Goal: Feedback & Contribution: Leave review/rating

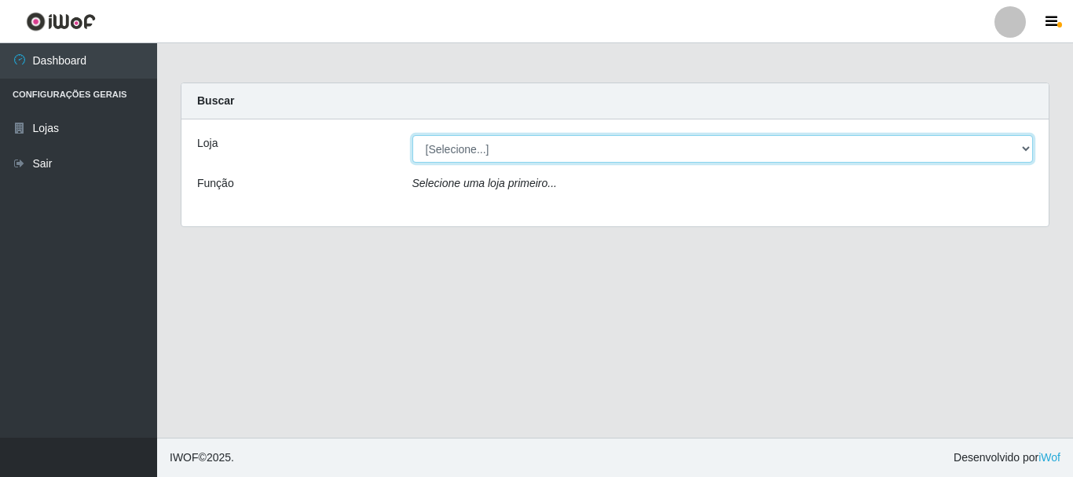
click at [1028, 148] on select "[Selecione...] Nordestão - Alecrim" at bounding box center [724, 149] width 622 height 28
select select "453"
click at [413, 135] on select "[Selecione...] Nordestão - Alecrim" at bounding box center [724, 149] width 622 height 28
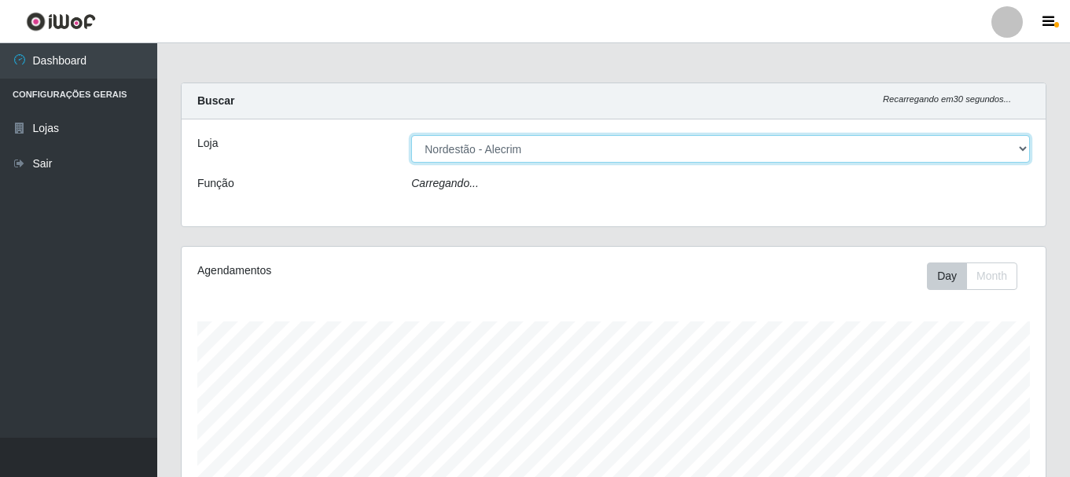
scroll to position [326, 864]
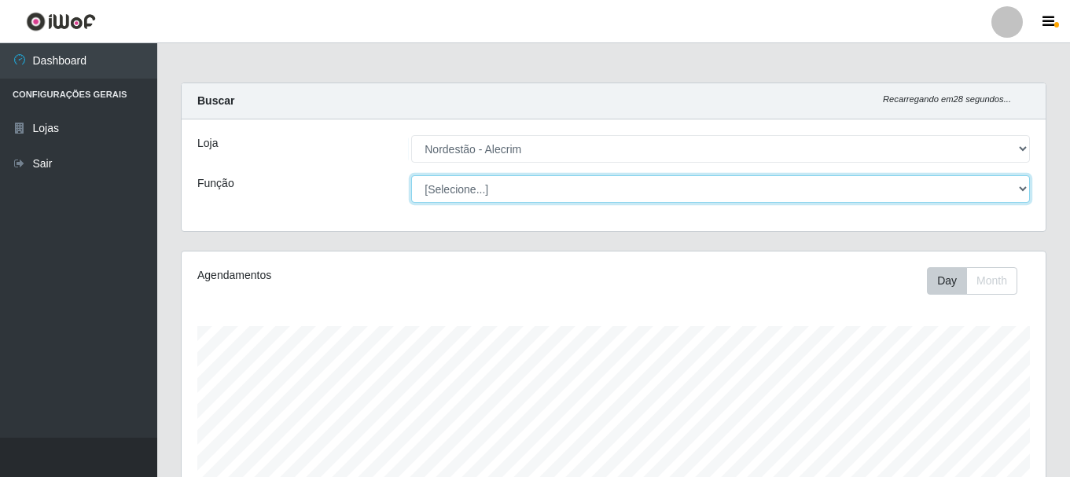
click at [1026, 188] on select "[Selecione...] Balconista + Balconista de Padaria Balconista de Padaria ++ Emba…" at bounding box center [720, 189] width 618 height 28
select select "1"
click at [411, 175] on select "[Selecione...] Balconista + Balconista de Padaria Balconista de Padaria ++ Emba…" at bounding box center [720, 189] width 618 height 28
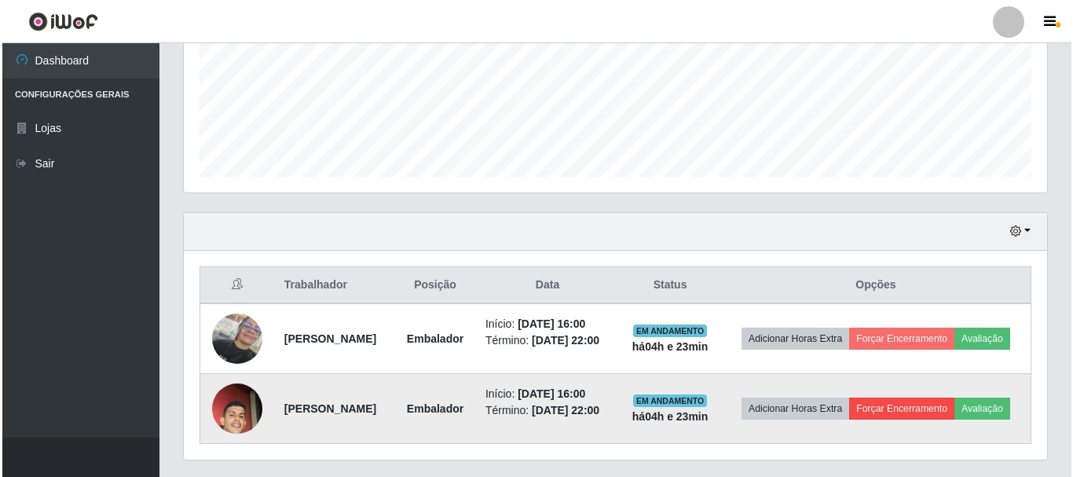
scroll to position [450, 0]
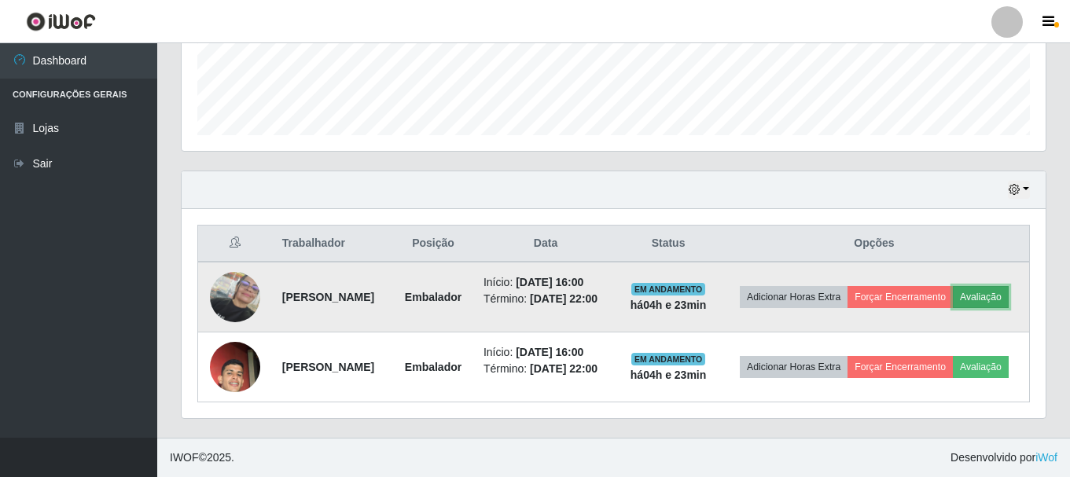
click at [952, 286] on button "Avaliação" at bounding box center [980, 297] width 56 height 22
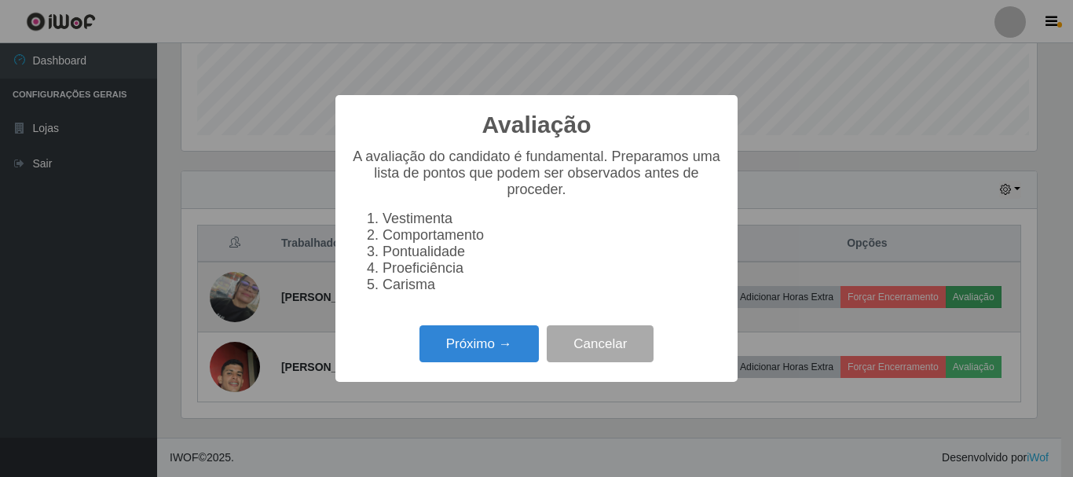
scroll to position [326, 856]
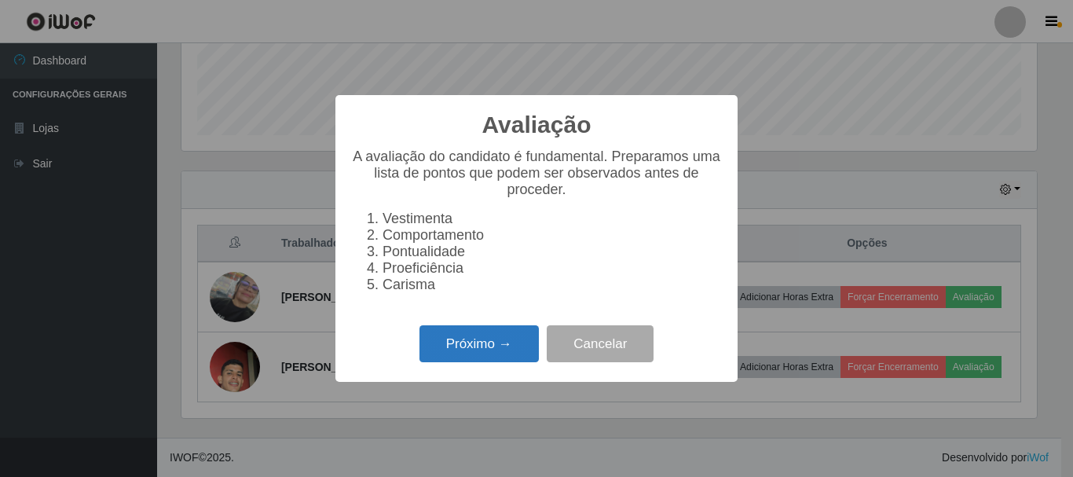
click at [467, 346] on button "Próximo →" at bounding box center [479, 343] width 119 height 37
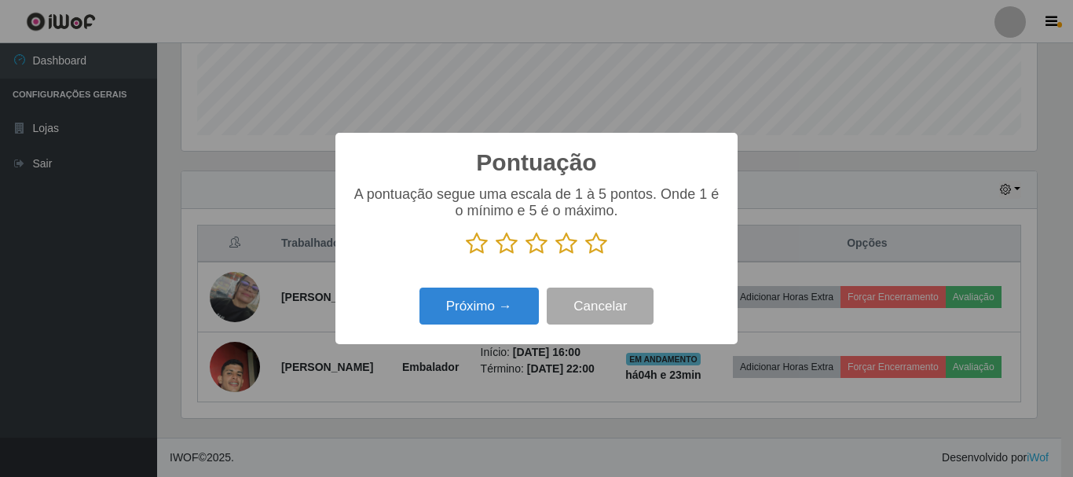
click at [594, 245] on icon at bounding box center [596, 244] width 22 height 24
click at [585, 255] on input "radio" at bounding box center [585, 255] width 0 height 0
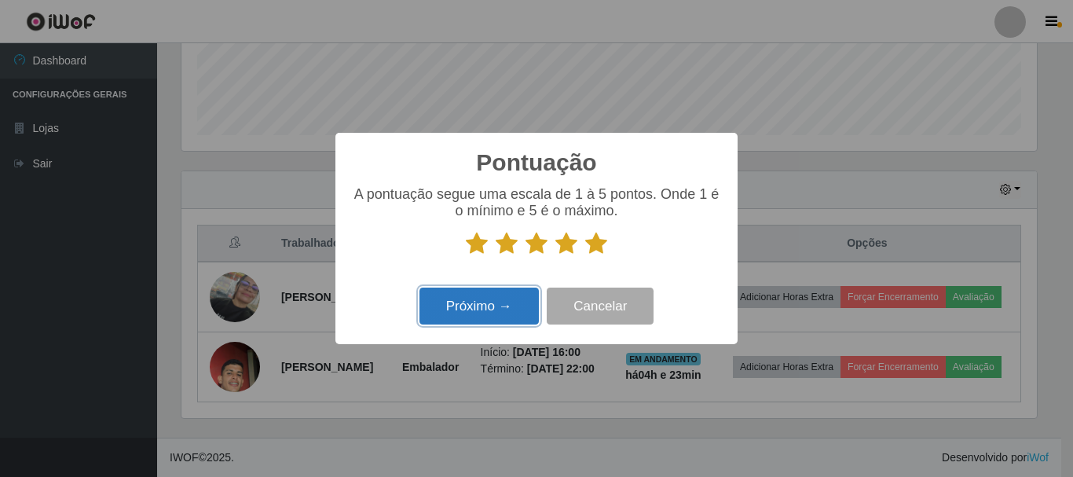
click at [504, 314] on button "Próximo →" at bounding box center [479, 306] width 119 height 37
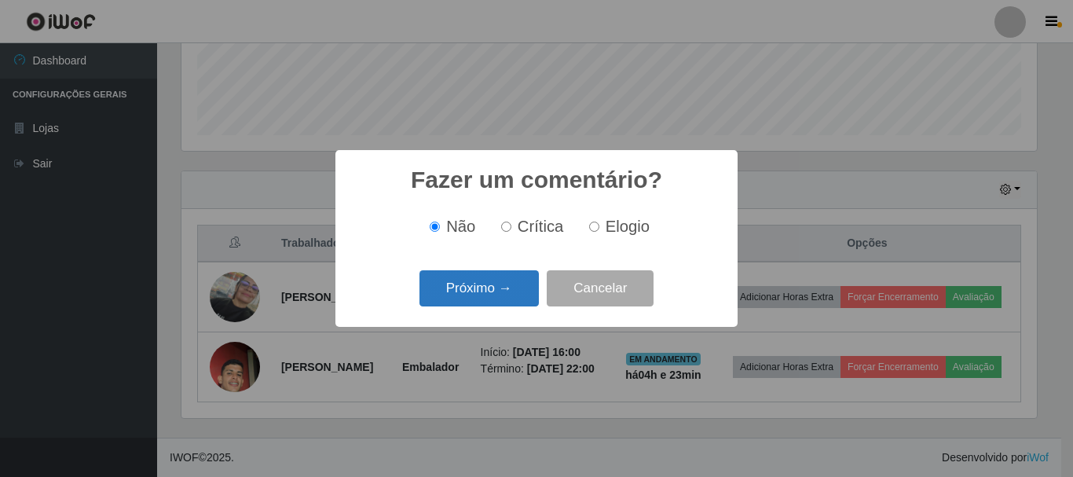
click at [507, 292] on button "Próximo →" at bounding box center [479, 288] width 119 height 37
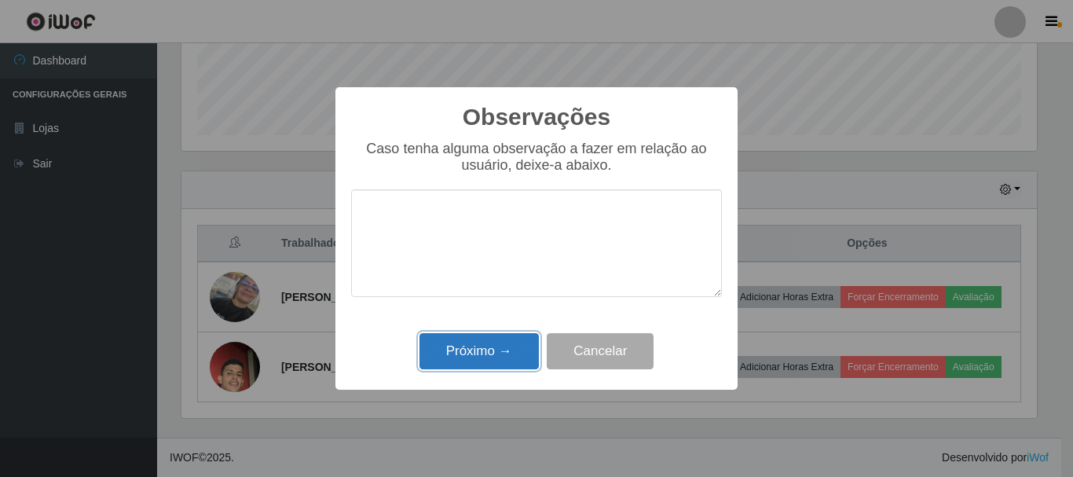
click at [508, 346] on button "Próximo →" at bounding box center [479, 351] width 119 height 37
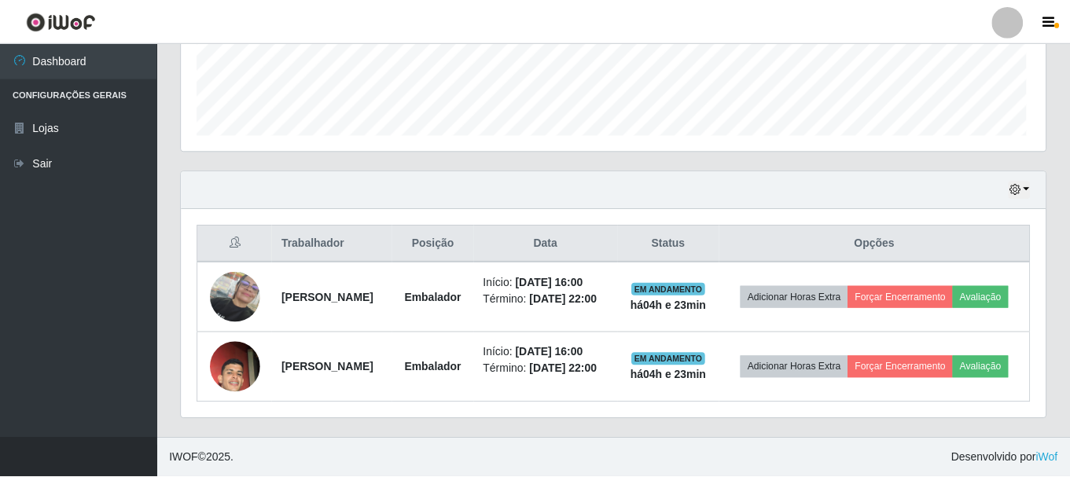
scroll to position [326, 864]
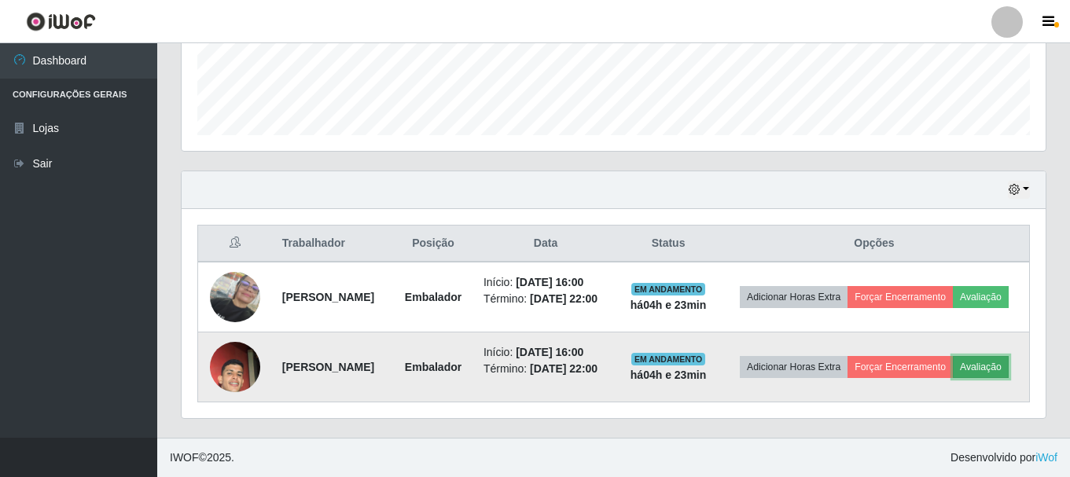
click at [952, 369] on button "Avaliação" at bounding box center [980, 367] width 56 height 22
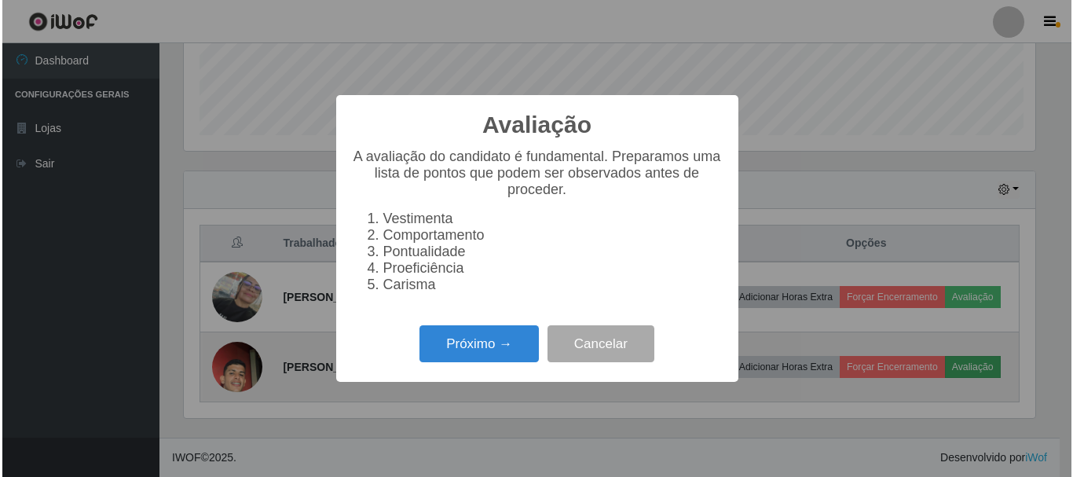
scroll to position [326, 856]
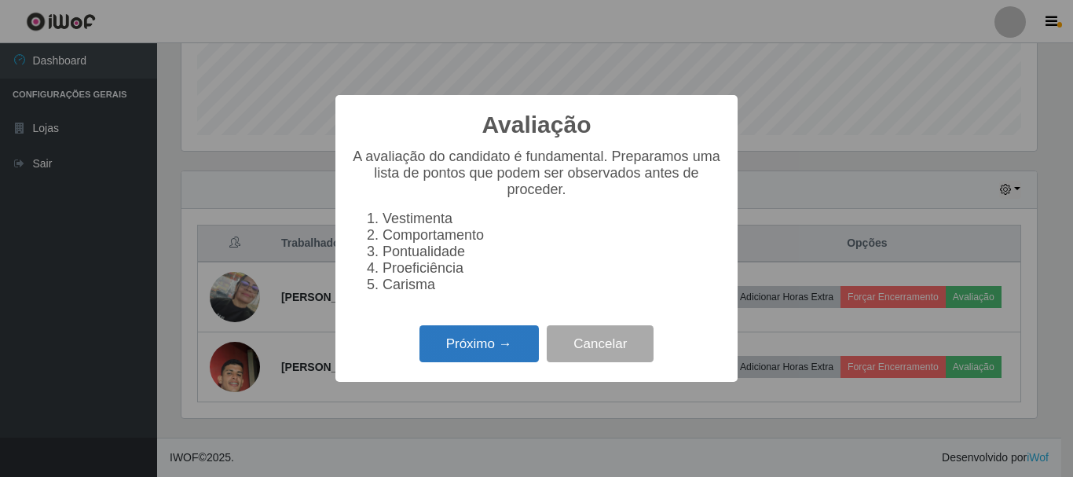
click at [482, 344] on button "Próximo →" at bounding box center [479, 343] width 119 height 37
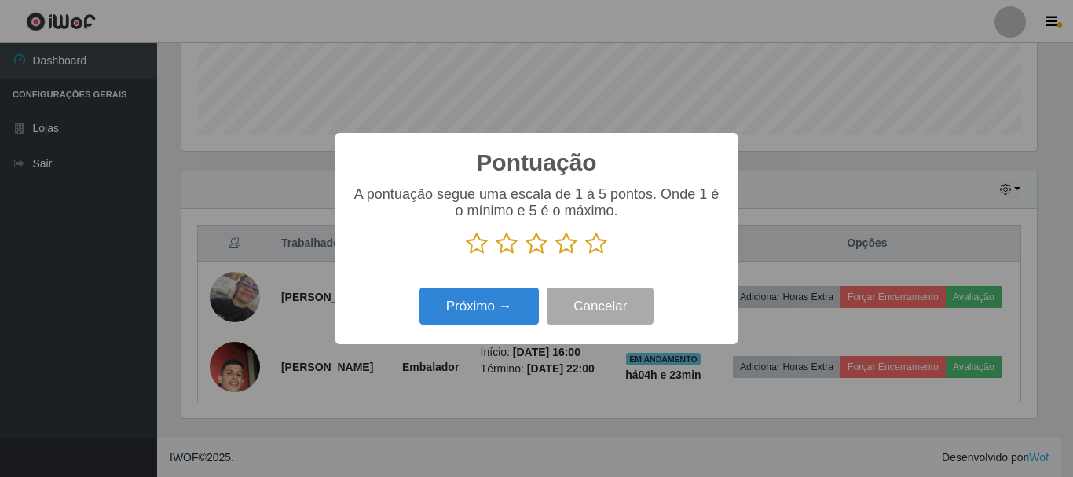
scroll to position [785542, 785012]
click at [556, 242] on icon at bounding box center [567, 244] width 22 height 24
click at [556, 255] on input "radio" at bounding box center [556, 255] width 0 height 0
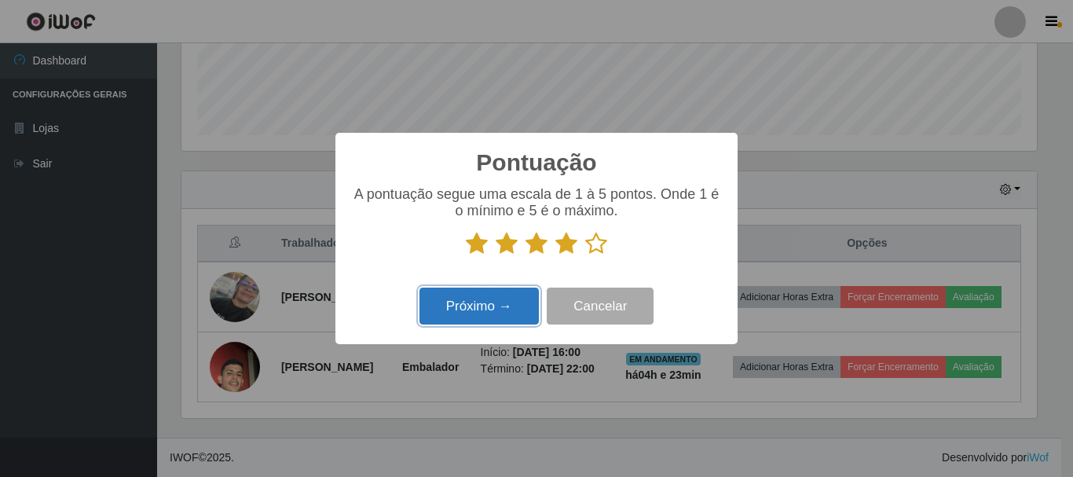
click at [516, 296] on button "Próximo →" at bounding box center [479, 306] width 119 height 37
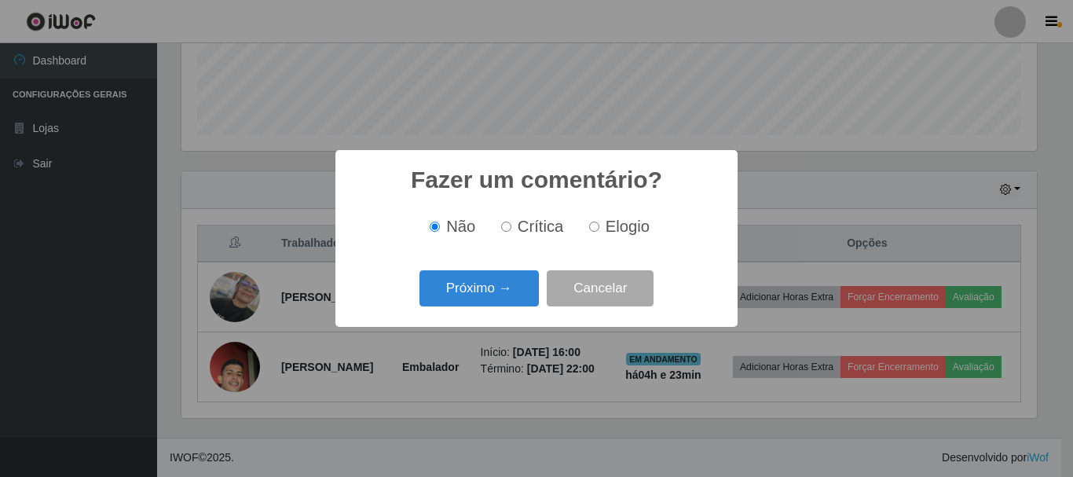
click at [508, 226] on input "Crítica" at bounding box center [506, 227] width 10 height 10
radio input "true"
click at [490, 295] on button "Próximo →" at bounding box center [479, 288] width 119 height 37
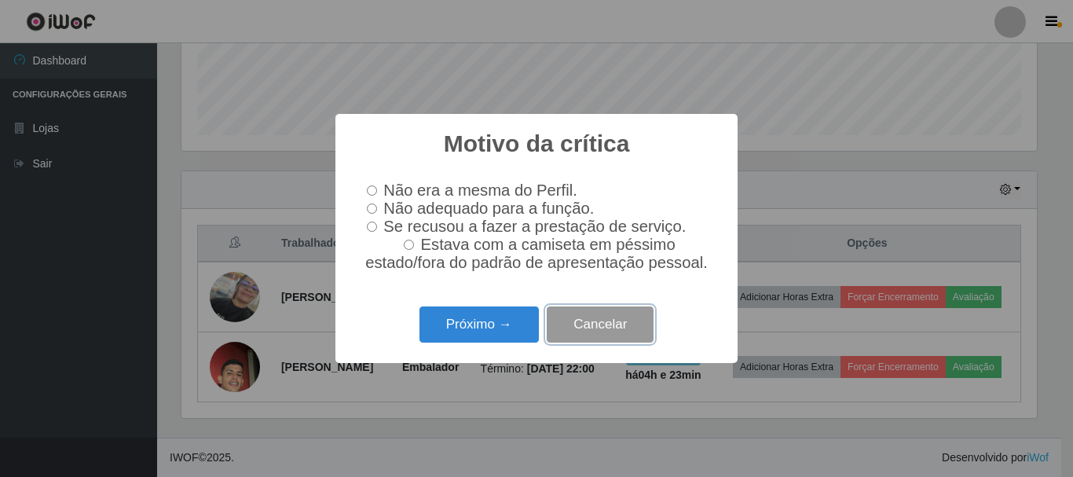
click at [607, 328] on button "Cancelar" at bounding box center [600, 324] width 107 height 37
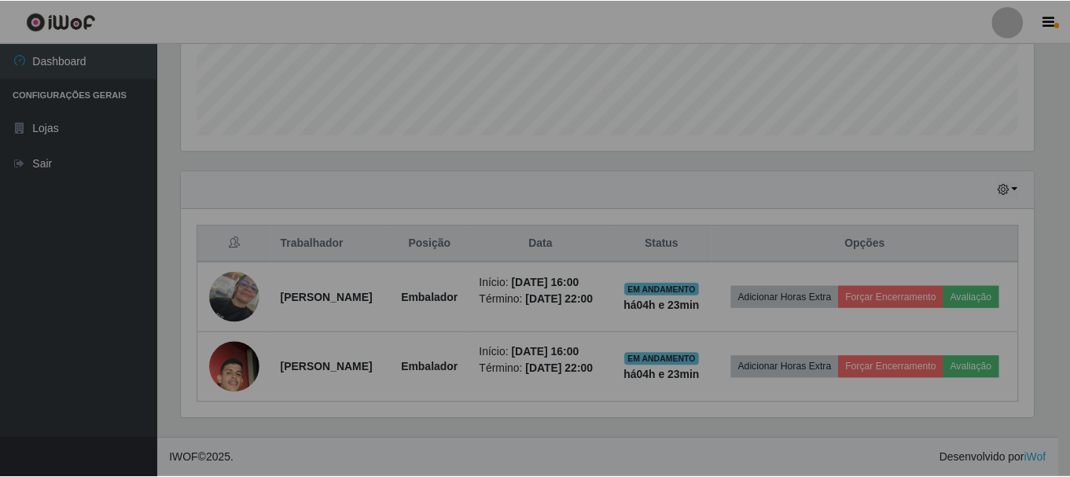
scroll to position [326, 864]
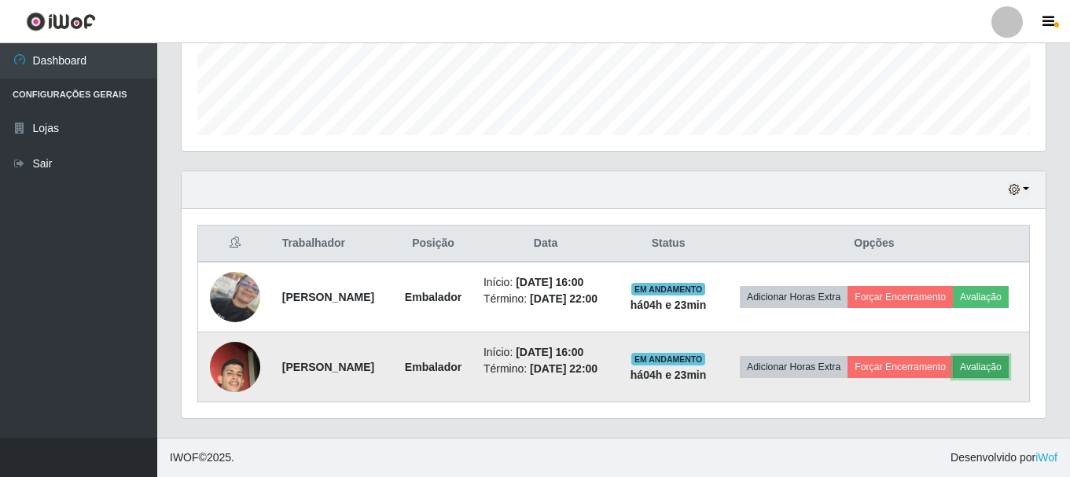
click at [952, 366] on button "Avaliação" at bounding box center [980, 367] width 56 height 22
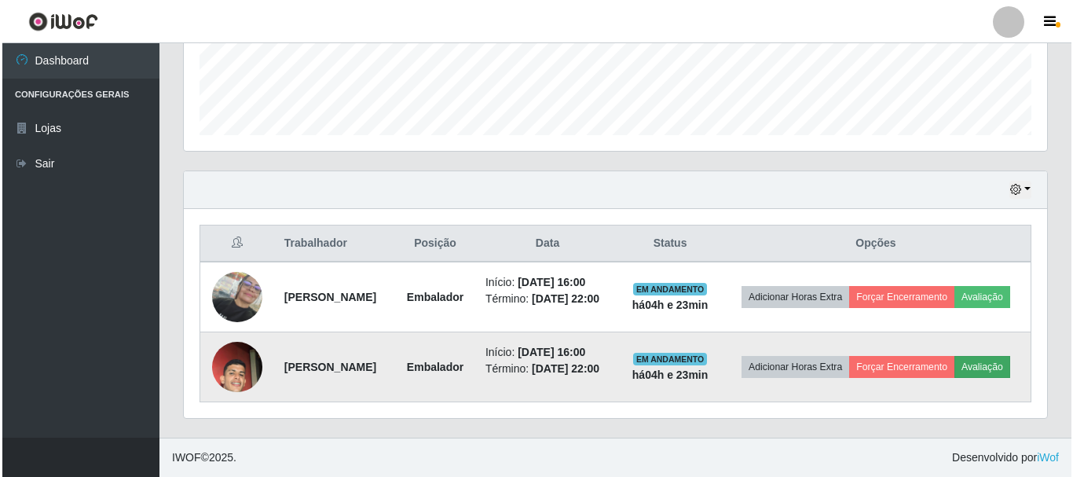
scroll to position [326, 856]
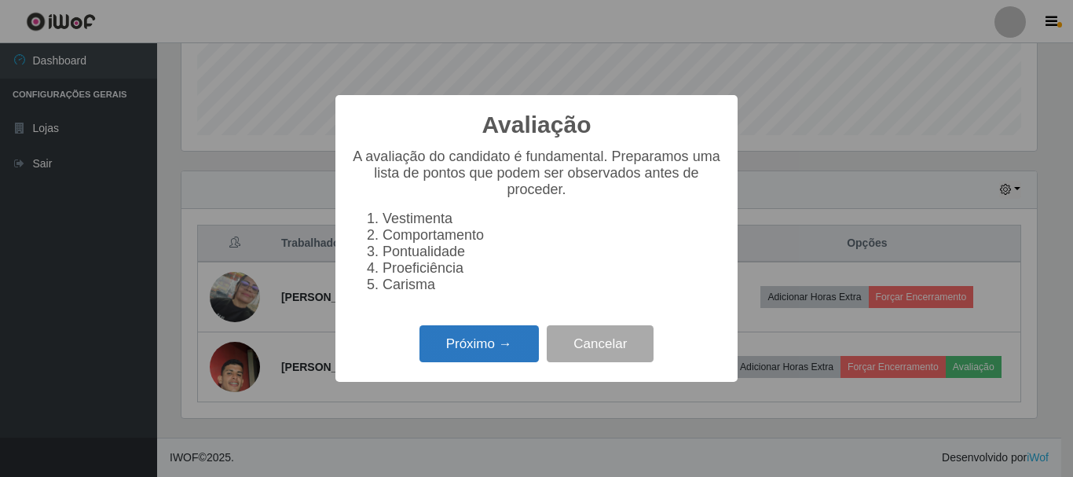
click at [502, 350] on button "Próximo →" at bounding box center [479, 343] width 119 height 37
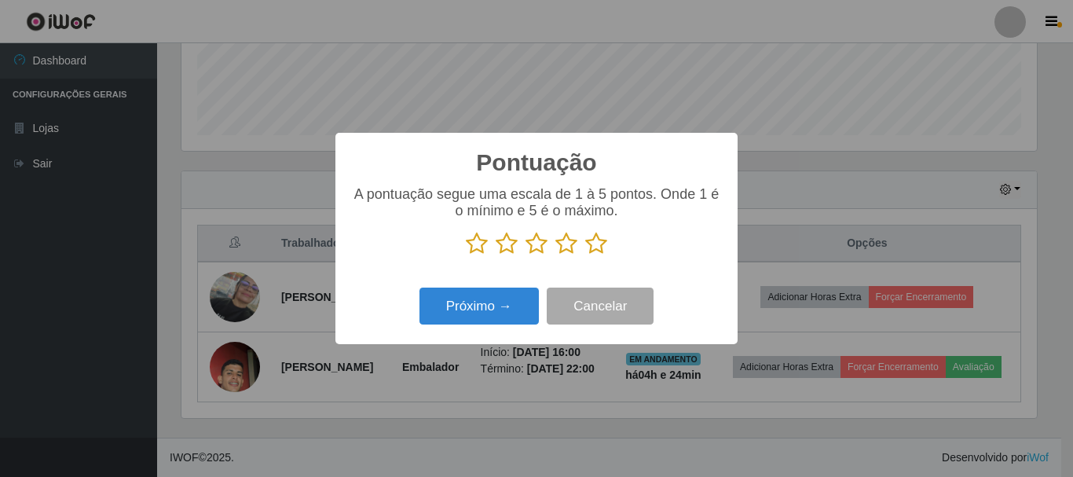
scroll to position [785542, 785012]
click at [506, 247] on icon at bounding box center [507, 244] width 22 height 24
click at [496, 255] on input "radio" at bounding box center [496, 255] width 0 height 0
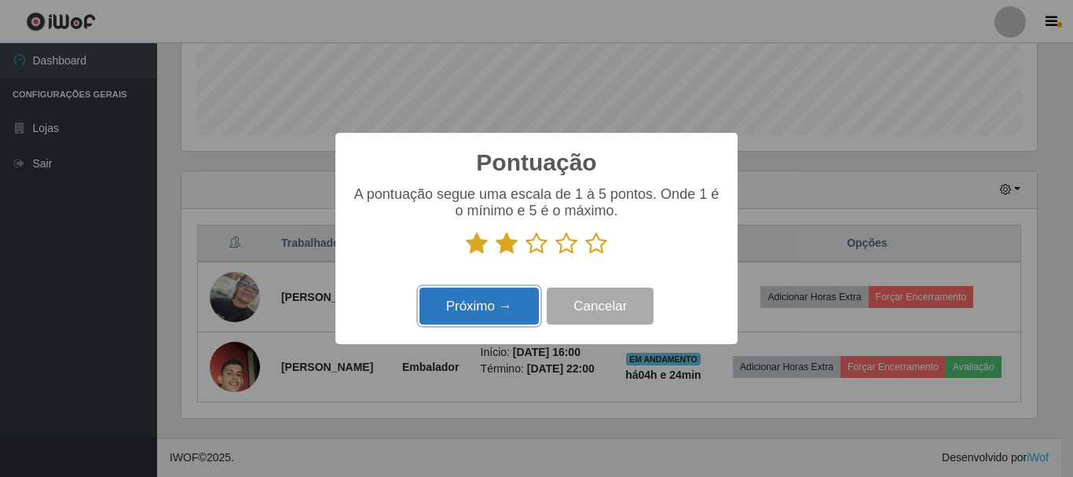
click at [506, 294] on button "Próximo →" at bounding box center [479, 306] width 119 height 37
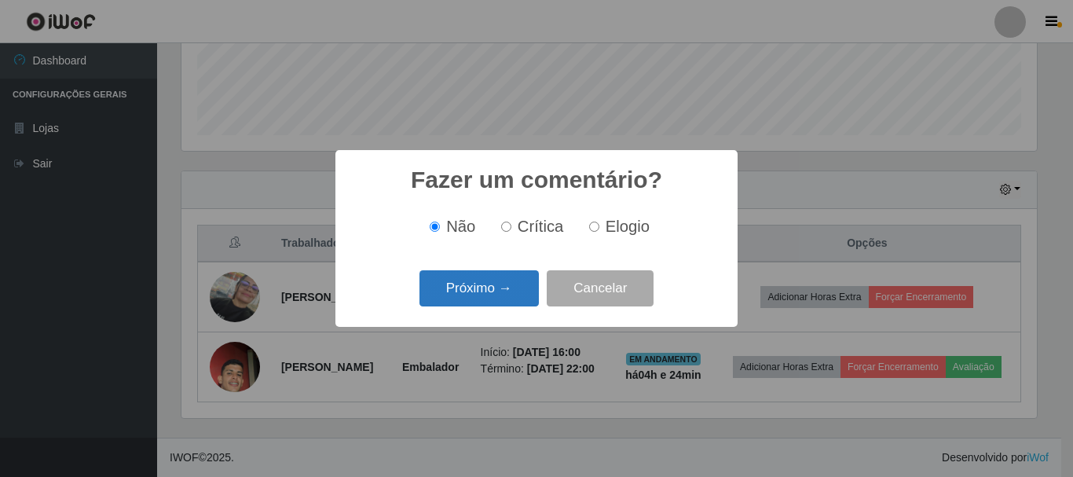
click at [522, 290] on button "Próximo →" at bounding box center [479, 288] width 119 height 37
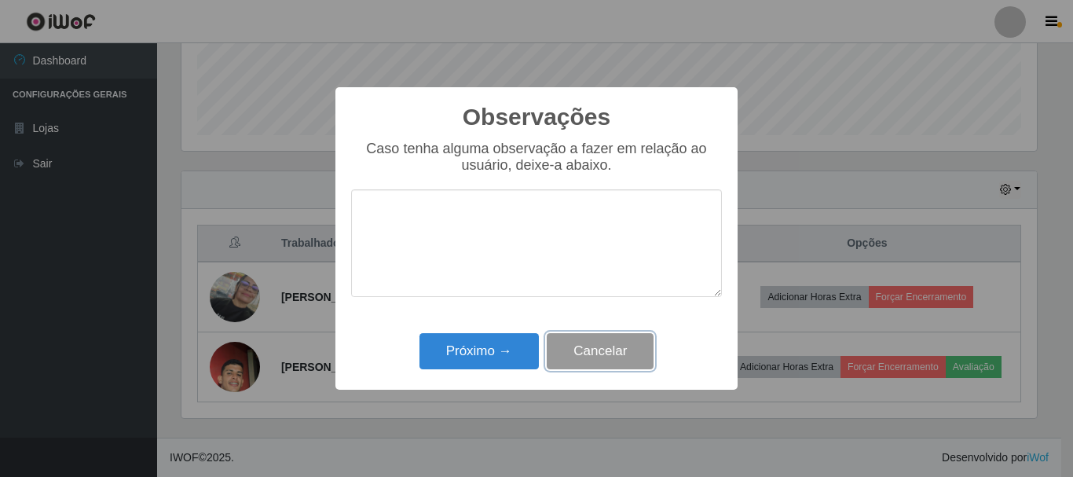
click at [615, 352] on button "Cancelar" at bounding box center [600, 351] width 107 height 37
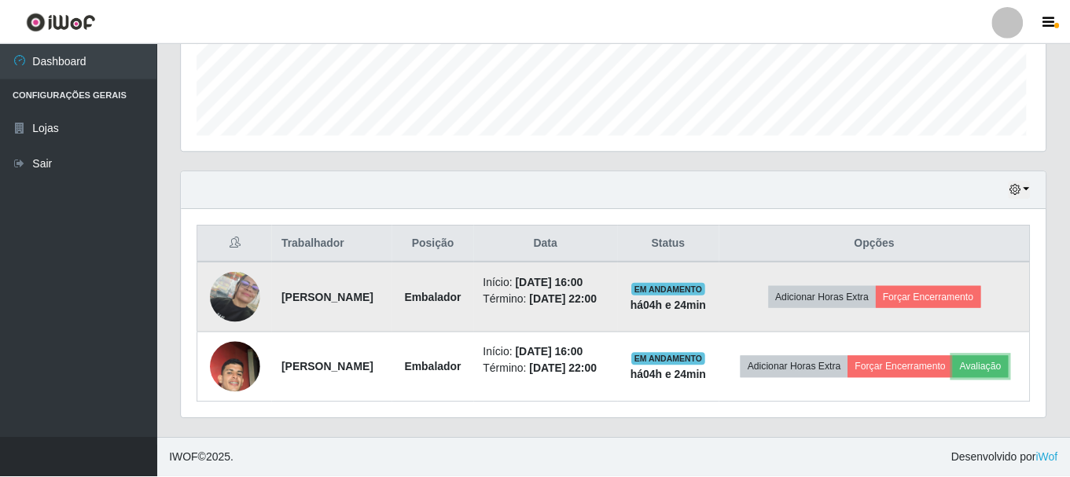
scroll to position [326, 864]
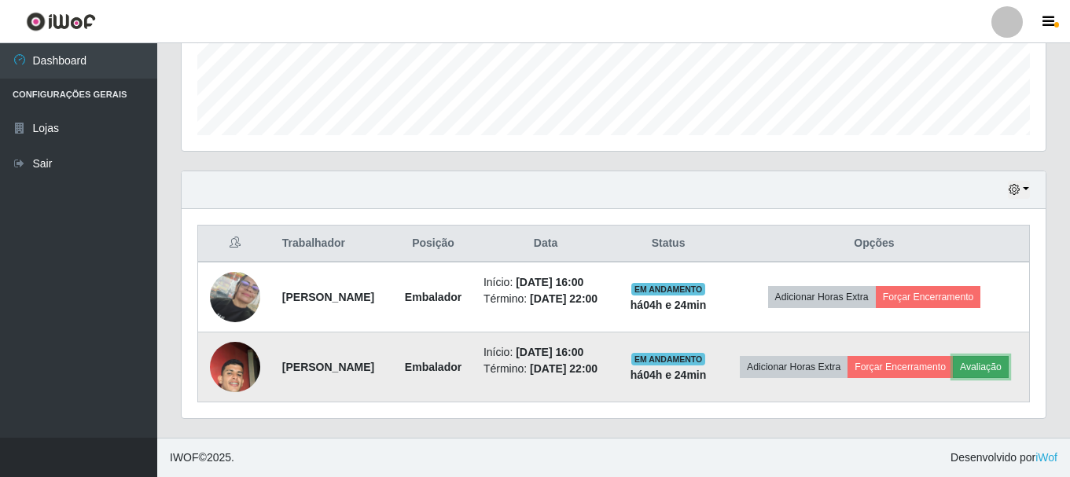
click at [952, 373] on button "Avaliação" at bounding box center [980, 367] width 56 height 22
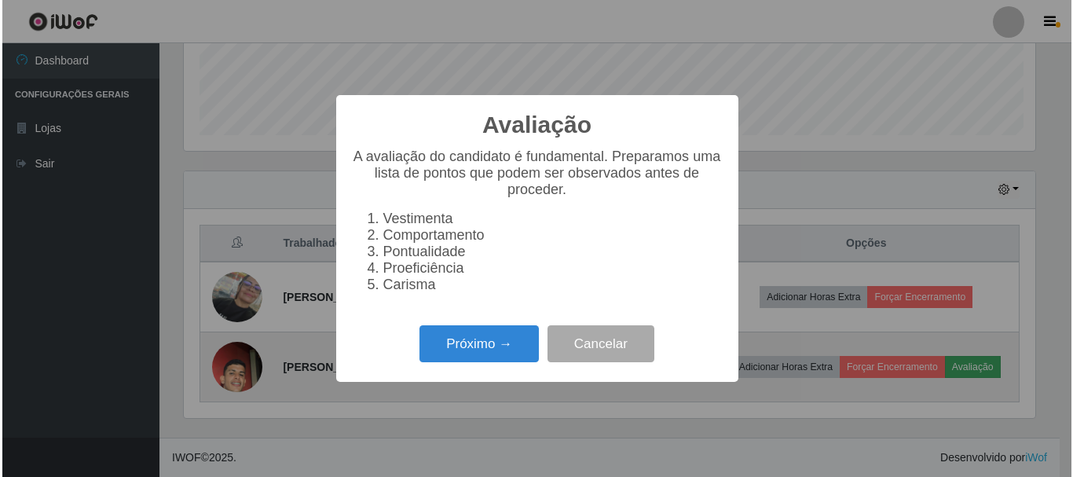
scroll to position [326, 856]
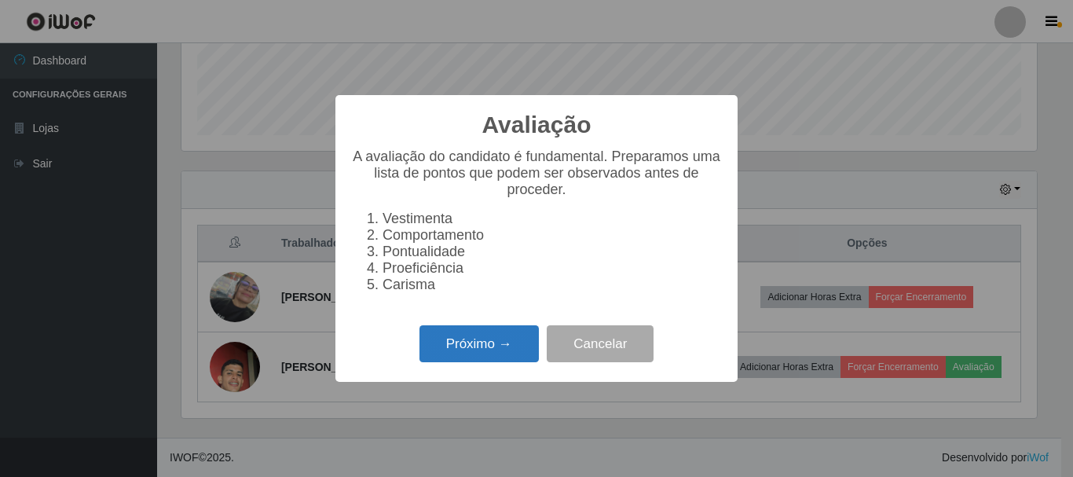
click at [484, 349] on button "Próximo →" at bounding box center [479, 343] width 119 height 37
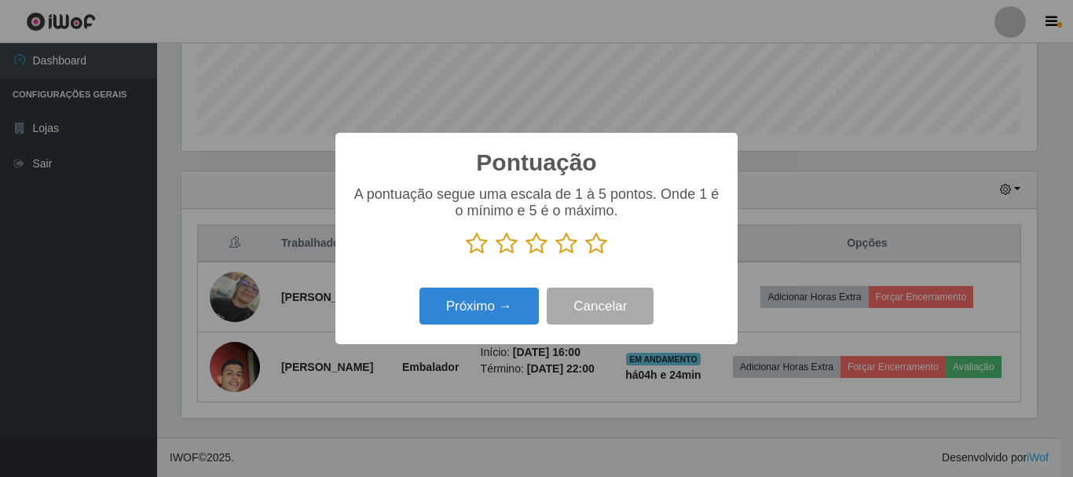
click at [566, 251] on icon at bounding box center [567, 244] width 22 height 24
click at [556, 255] on input "radio" at bounding box center [556, 255] width 0 height 0
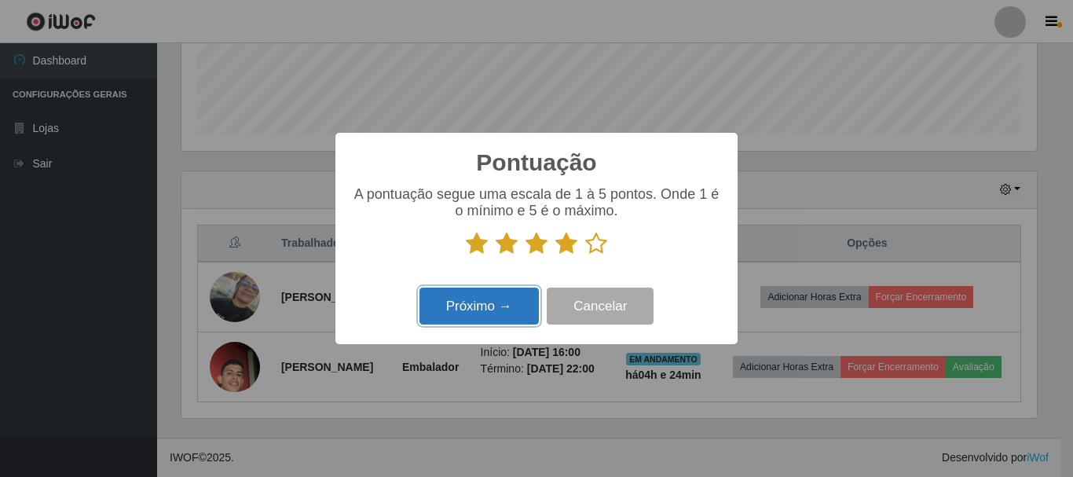
click at [487, 315] on button "Próximo →" at bounding box center [479, 306] width 119 height 37
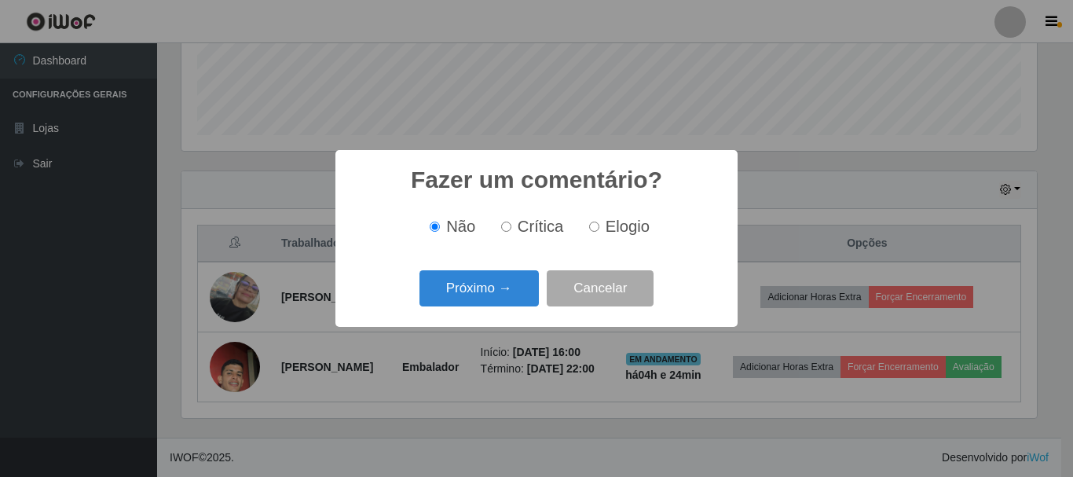
click at [509, 230] on input "Crítica" at bounding box center [506, 227] width 10 height 10
radio input "true"
click at [519, 287] on button "Próximo →" at bounding box center [479, 288] width 119 height 37
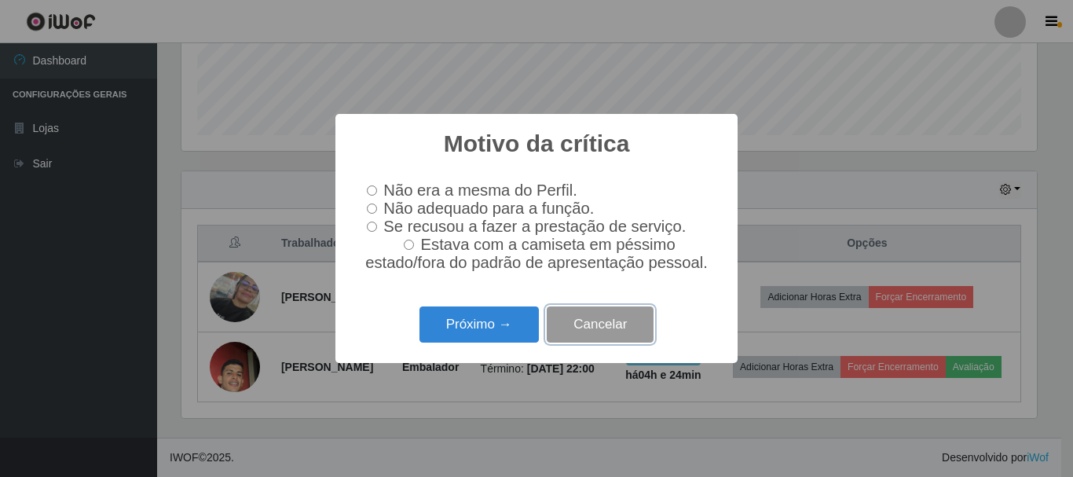
click at [625, 321] on button "Cancelar" at bounding box center [600, 324] width 107 height 37
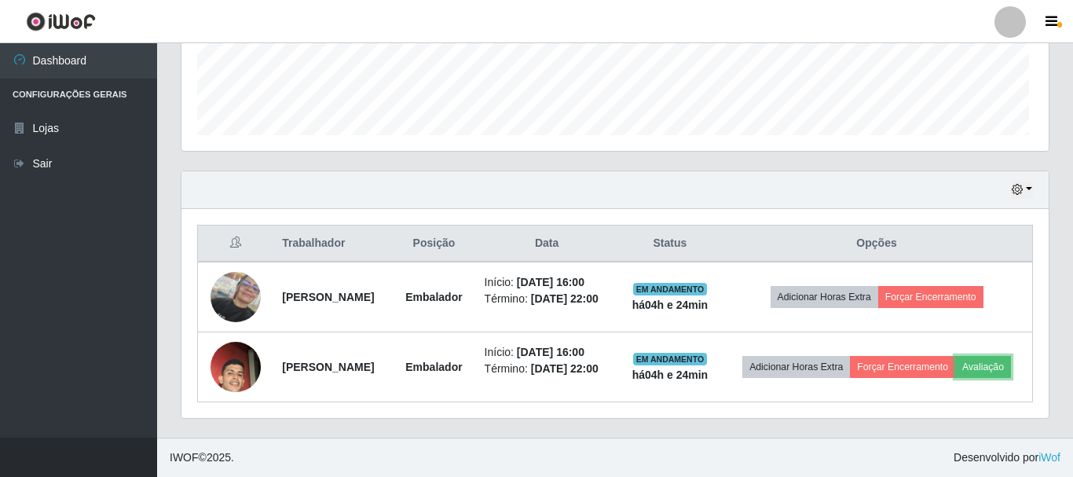
scroll to position [326, 864]
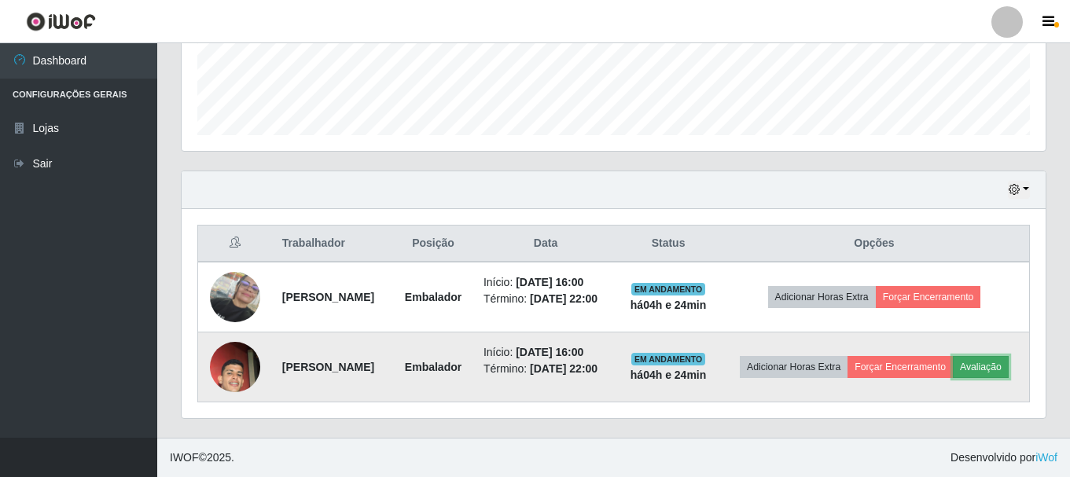
click at [952, 368] on button "Avaliação" at bounding box center [980, 367] width 56 height 22
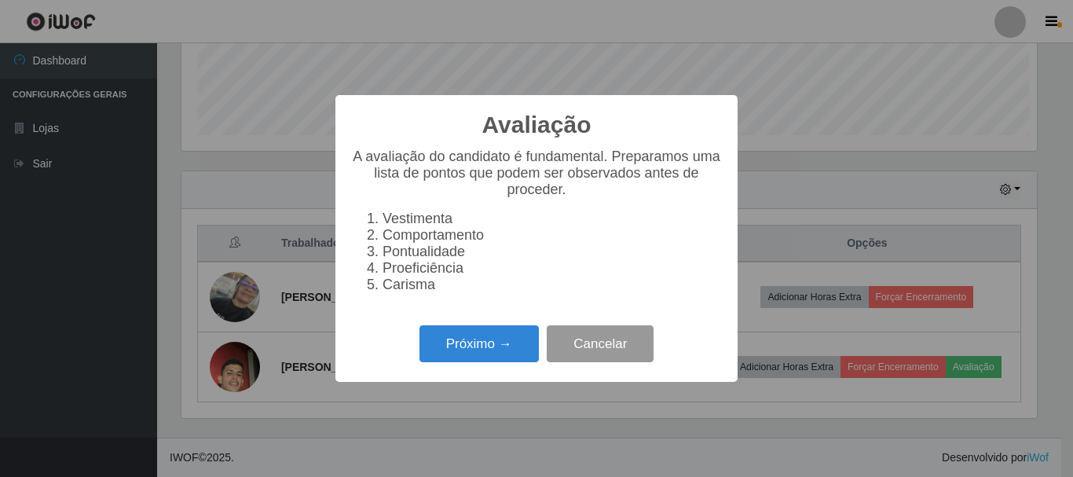
scroll to position [0, 0]
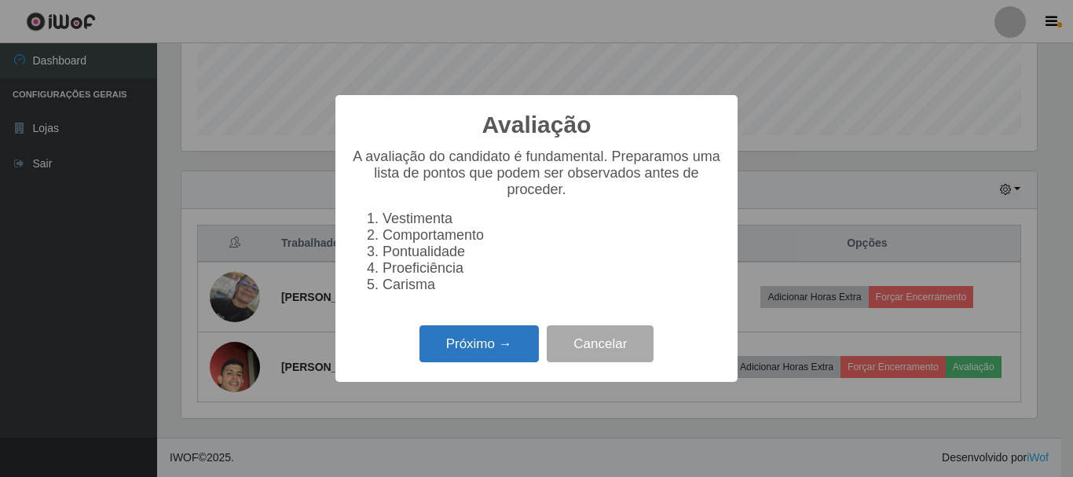
click at [456, 354] on button "Próximo →" at bounding box center [479, 343] width 119 height 37
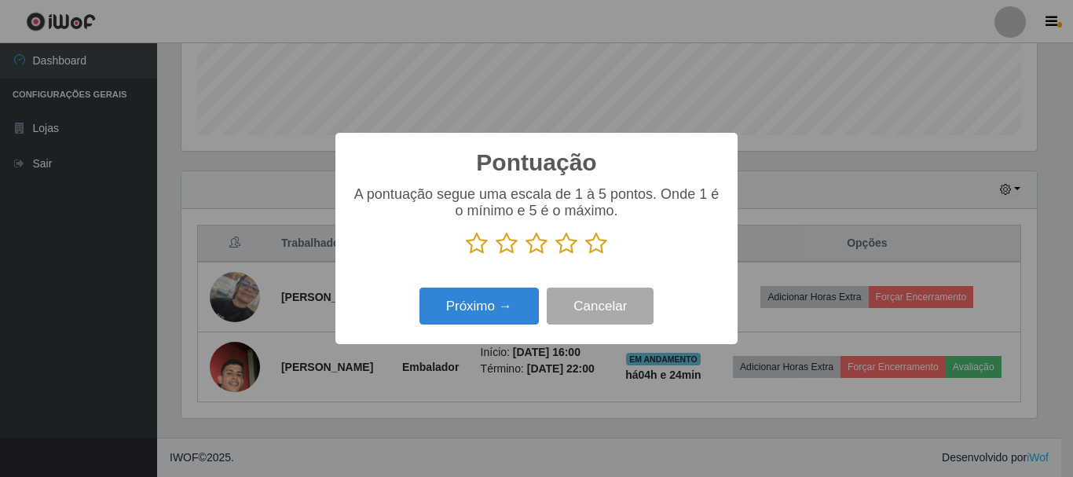
scroll to position [785542, 785012]
click at [541, 244] on icon at bounding box center [537, 244] width 22 height 24
click at [526, 255] on input "radio" at bounding box center [526, 255] width 0 height 0
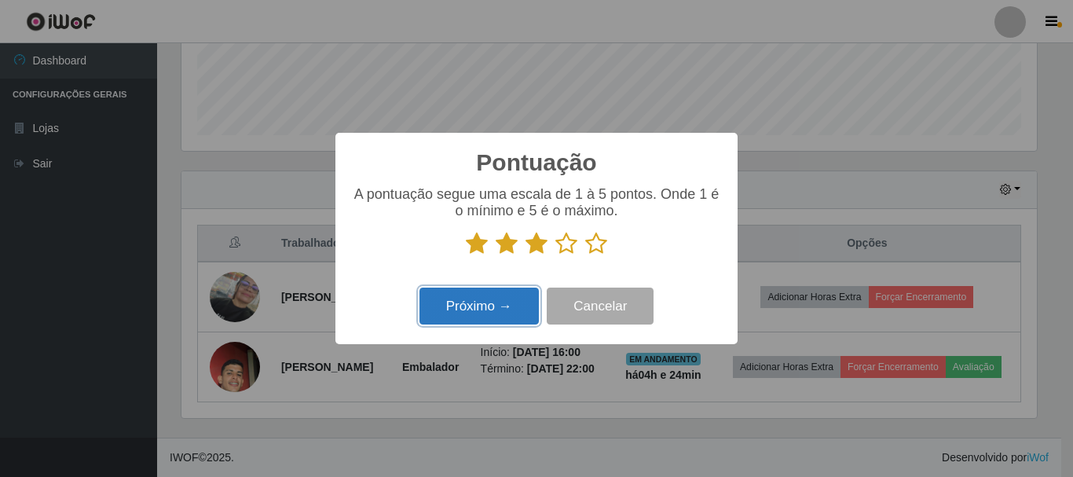
click at [512, 310] on button "Próximo →" at bounding box center [479, 306] width 119 height 37
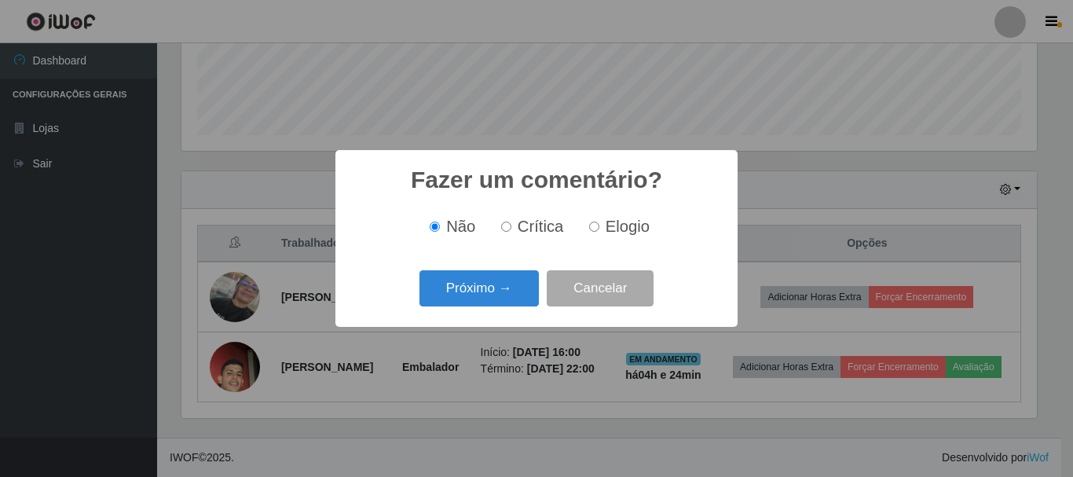
click at [512, 227] on input "Crítica" at bounding box center [506, 227] width 10 height 10
radio input "true"
click at [516, 288] on button "Próximo →" at bounding box center [479, 288] width 119 height 37
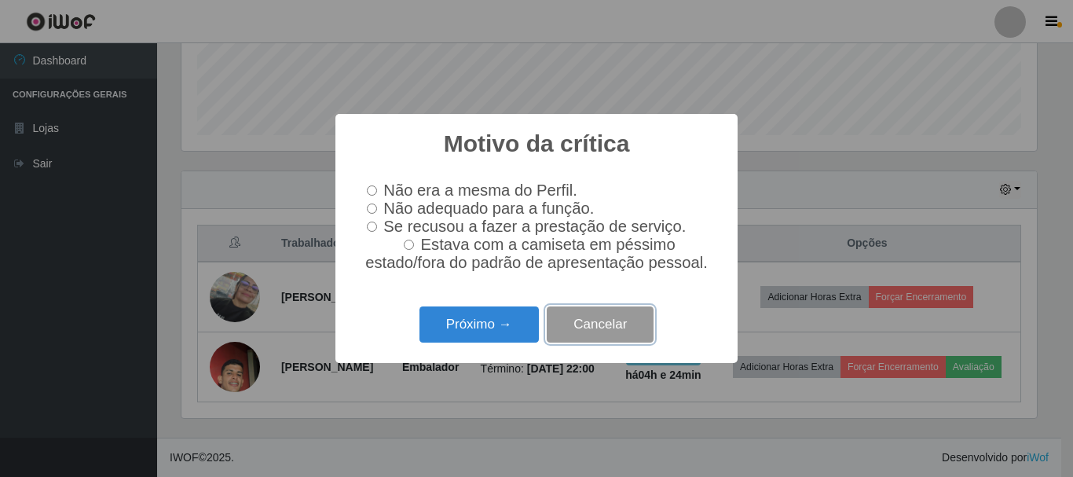
click at [607, 327] on button "Cancelar" at bounding box center [600, 324] width 107 height 37
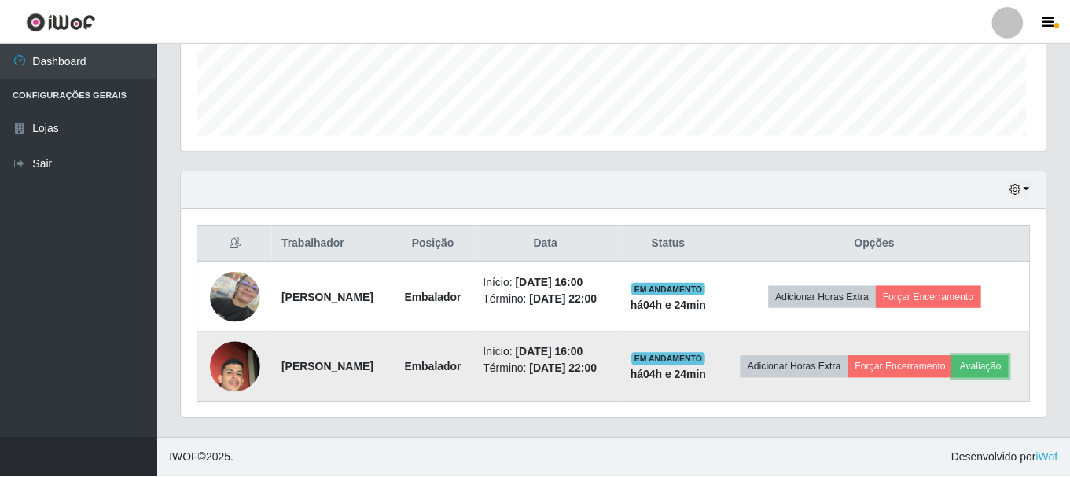
scroll to position [326, 864]
click at [952, 370] on button "Avaliação" at bounding box center [980, 367] width 56 height 22
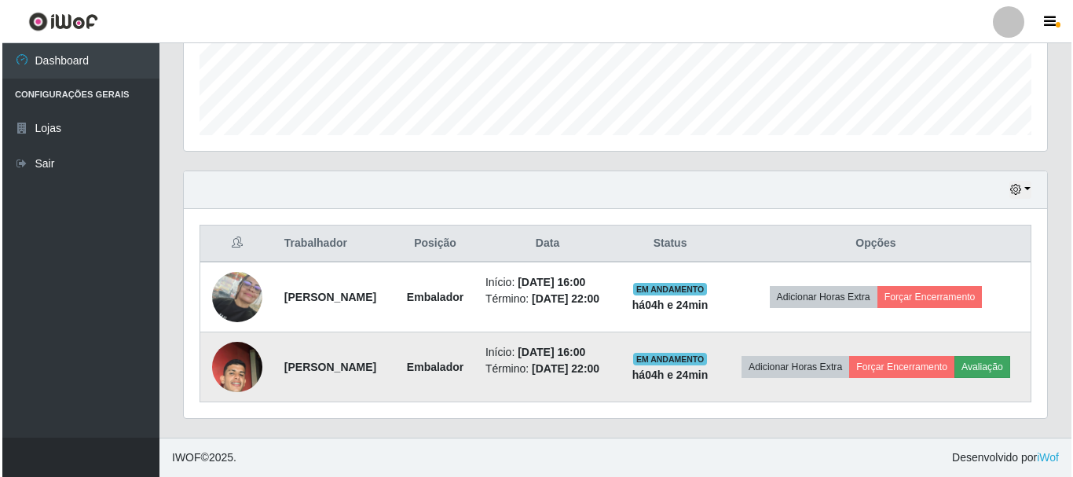
scroll to position [326, 856]
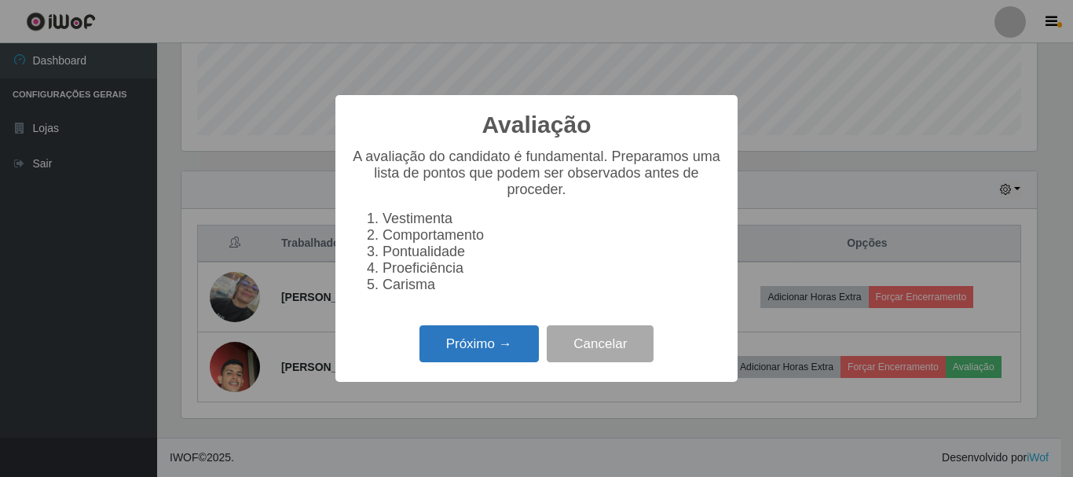
click at [499, 346] on button "Próximo →" at bounding box center [479, 343] width 119 height 37
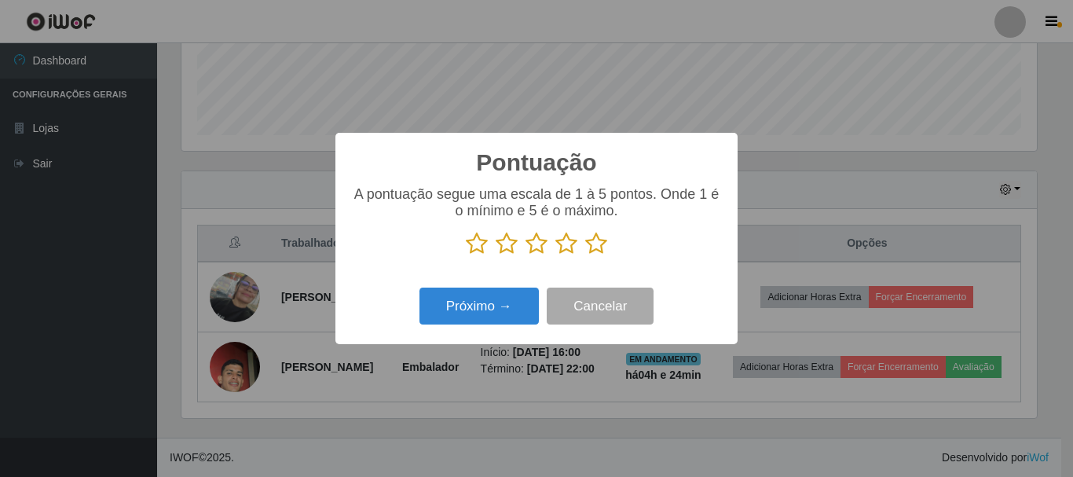
click at [564, 244] on icon at bounding box center [567, 244] width 22 height 24
click at [556, 255] on input "radio" at bounding box center [556, 255] width 0 height 0
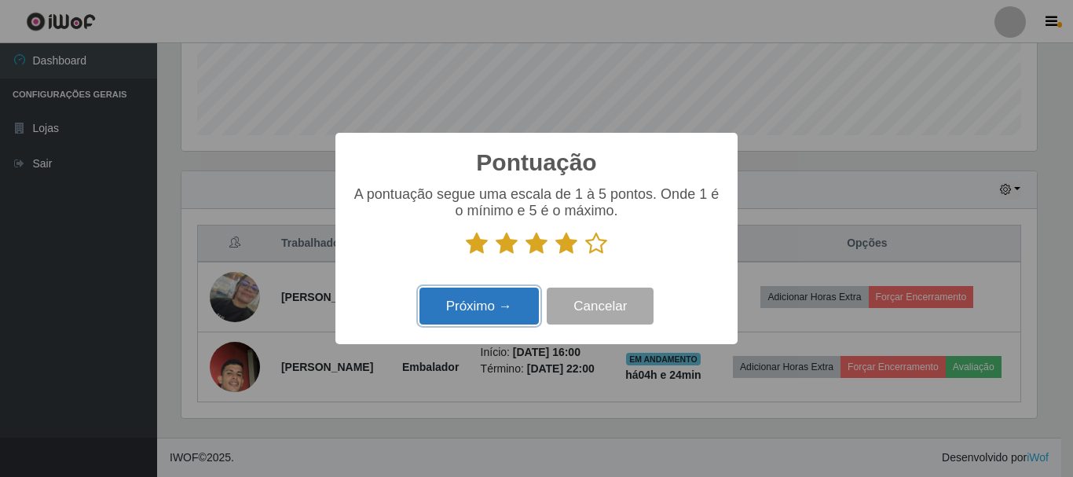
click at [499, 303] on button "Próximo →" at bounding box center [479, 306] width 119 height 37
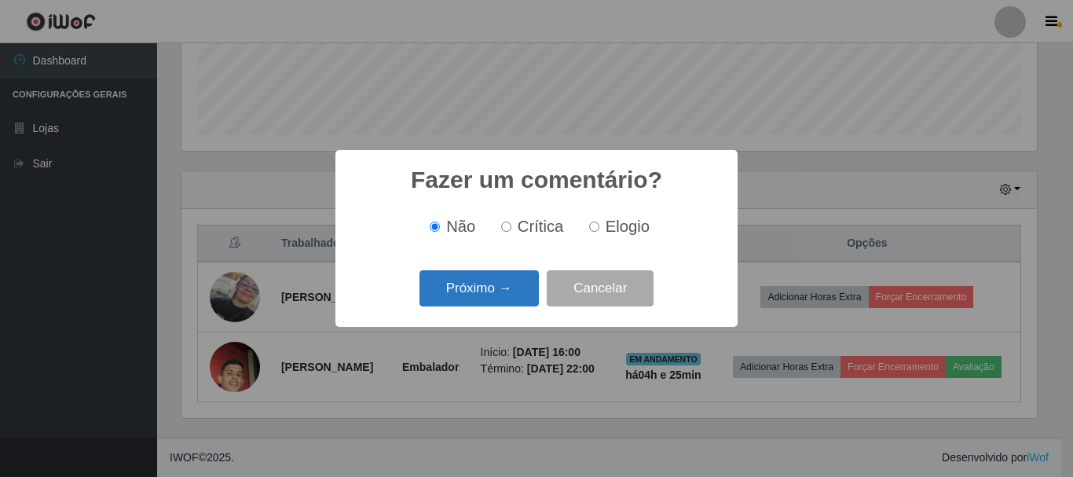
click at [496, 287] on button "Próximo →" at bounding box center [479, 288] width 119 height 37
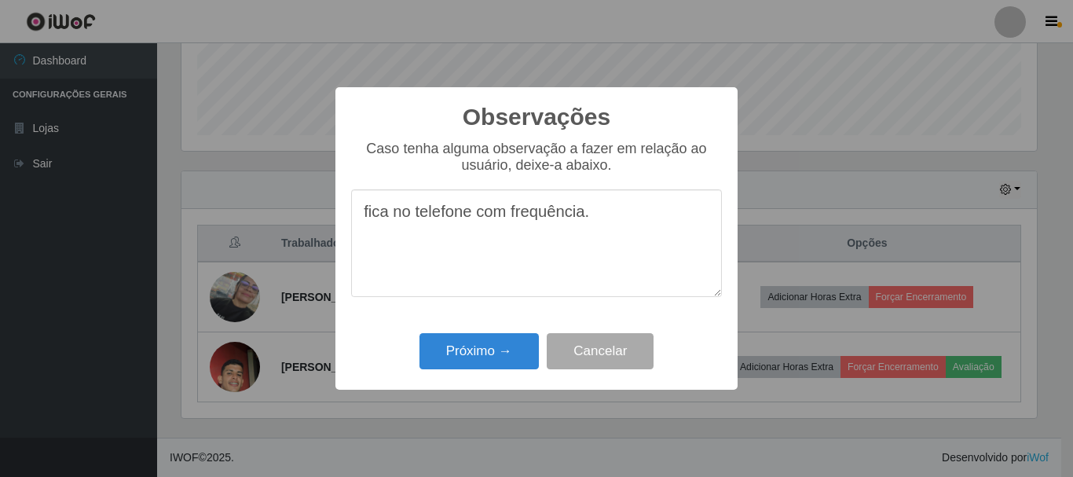
click at [606, 226] on textarea "fica no telefone com frequência." at bounding box center [536, 243] width 371 height 108
type textarea "fica no telefone com frequência."
click at [464, 361] on button "Próximo →" at bounding box center [479, 351] width 119 height 37
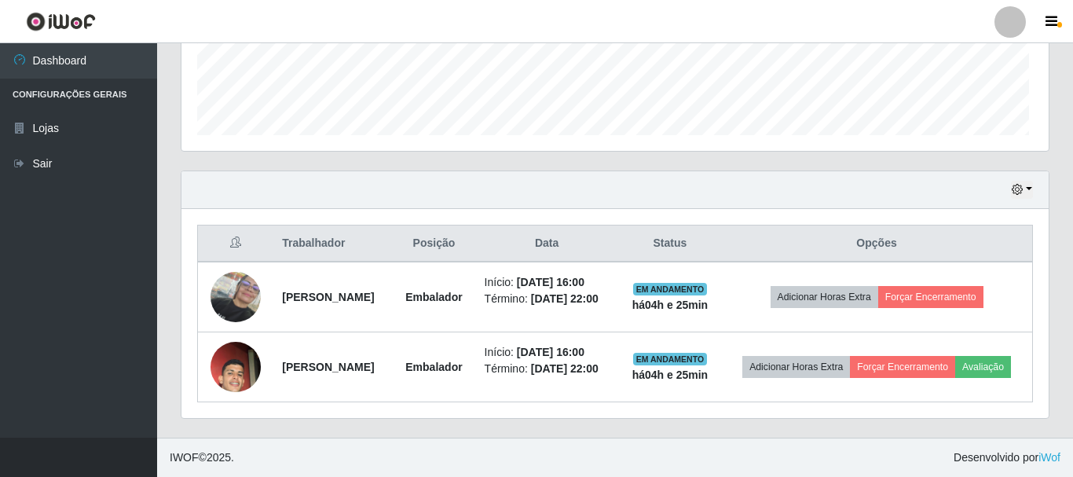
scroll to position [326, 864]
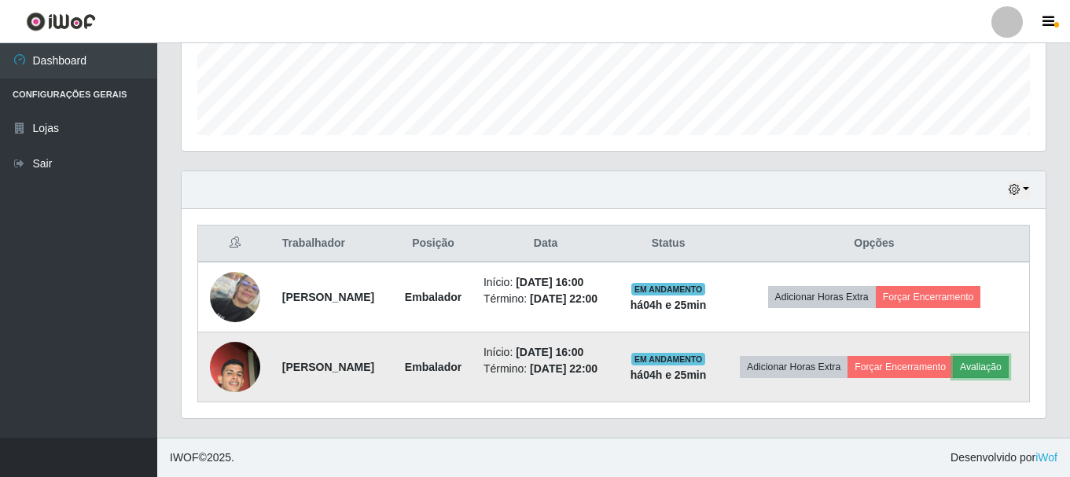
click at [952, 374] on button "Avaliação" at bounding box center [980, 367] width 56 height 22
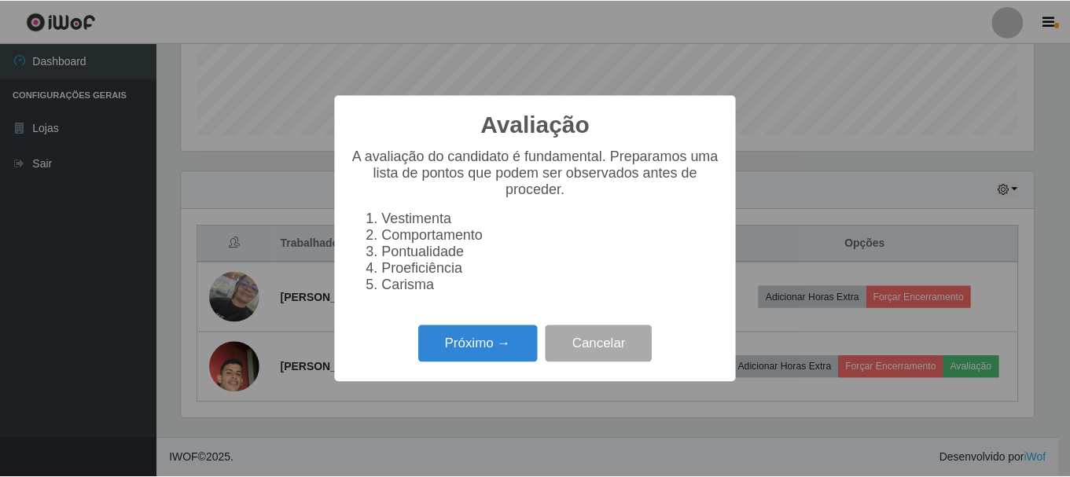
scroll to position [427, 0]
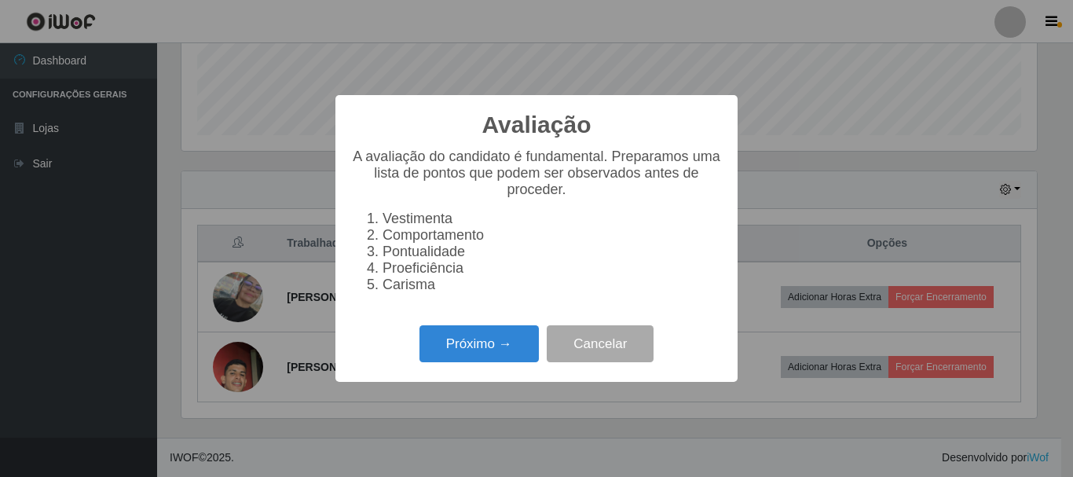
click at [967, 222] on div "Avaliação × A avaliação do candidato é fundamental. Preparamos uma lista de pon…" at bounding box center [536, 238] width 1073 height 477
click at [630, 359] on button "Cancelar" at bounding box center [600, 343] width 107 height 37
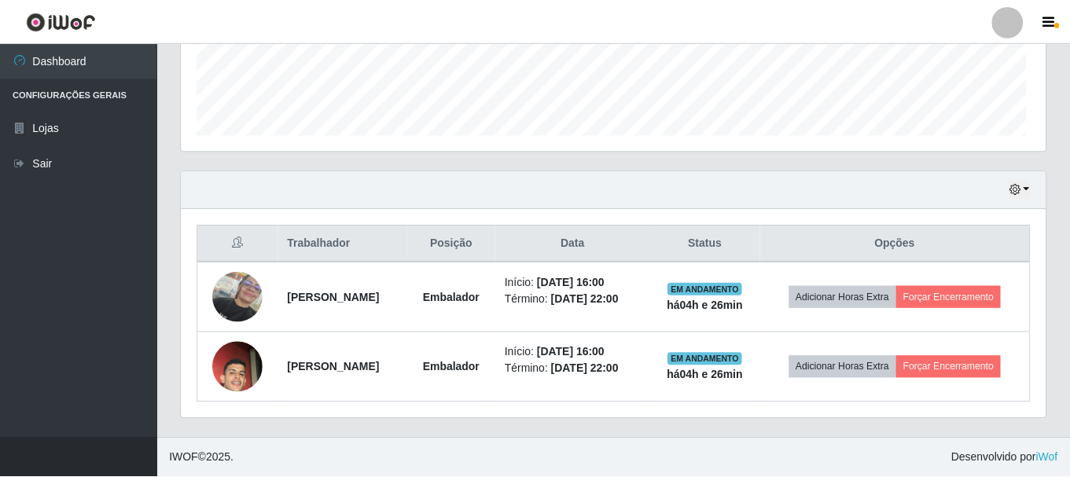
scroll to position [326, 864]
